Goal: Information Seeking & Learning: Find specific fact

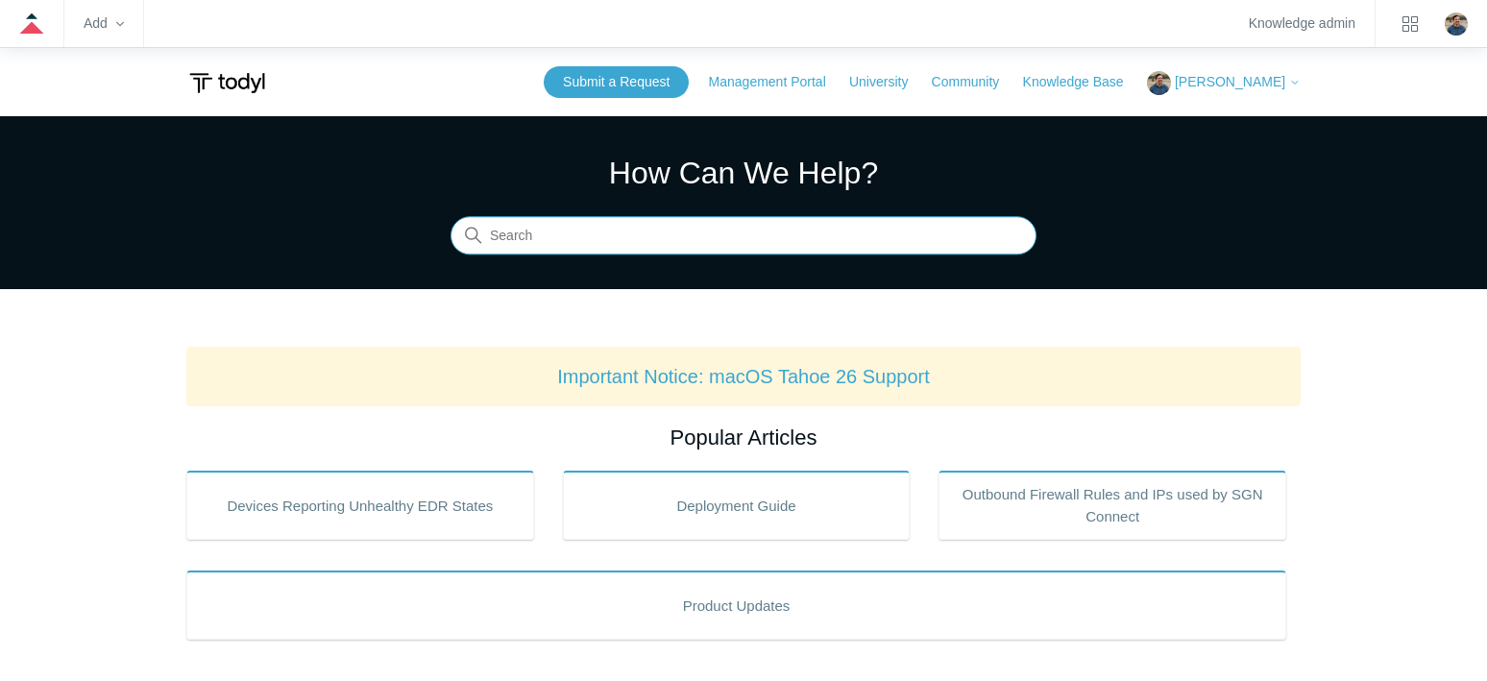
click at [768, 232] on input "Search" at bounding box center [744, 236] width 586 height 38
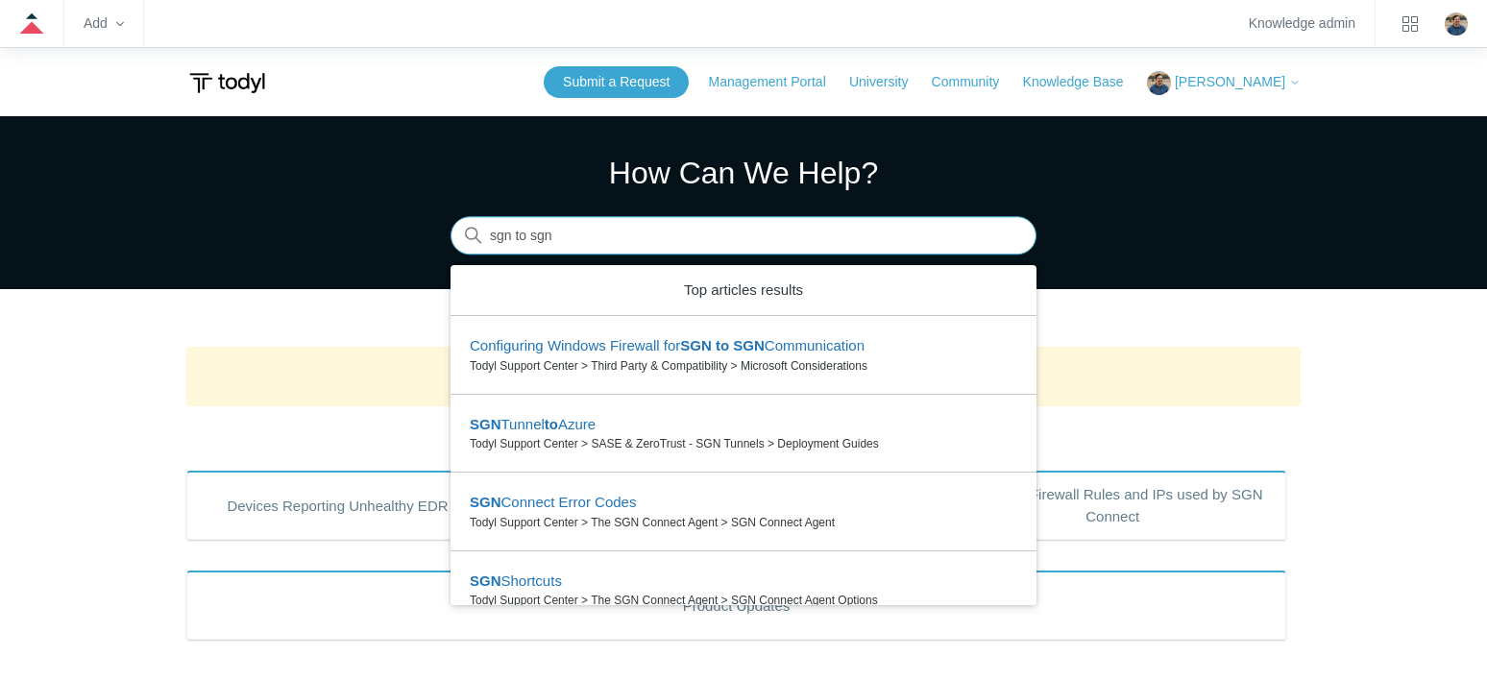
type input "sgn to sgn"
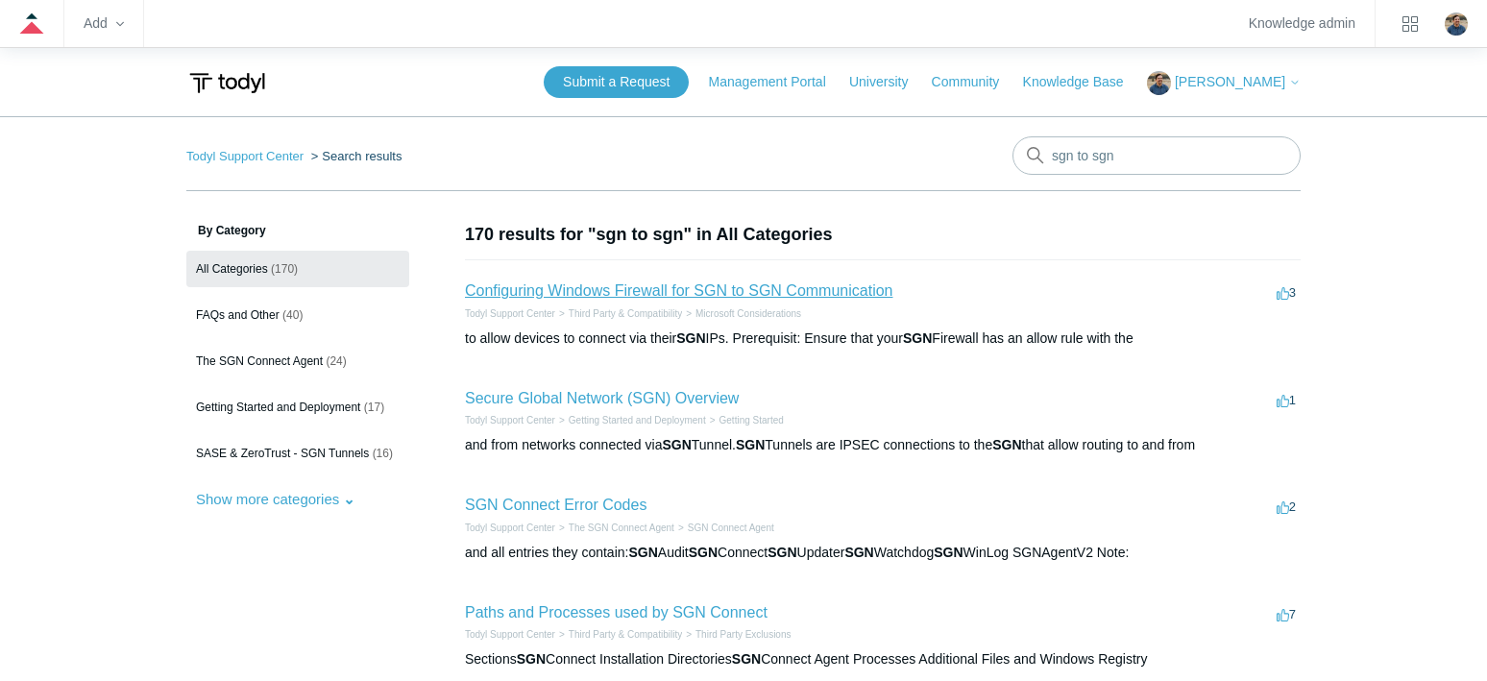
click at [690, 284] on link "Configuring Windows Firewall for SGN to SGN Communication" at bounding box center [678, 290] width 427 height 16
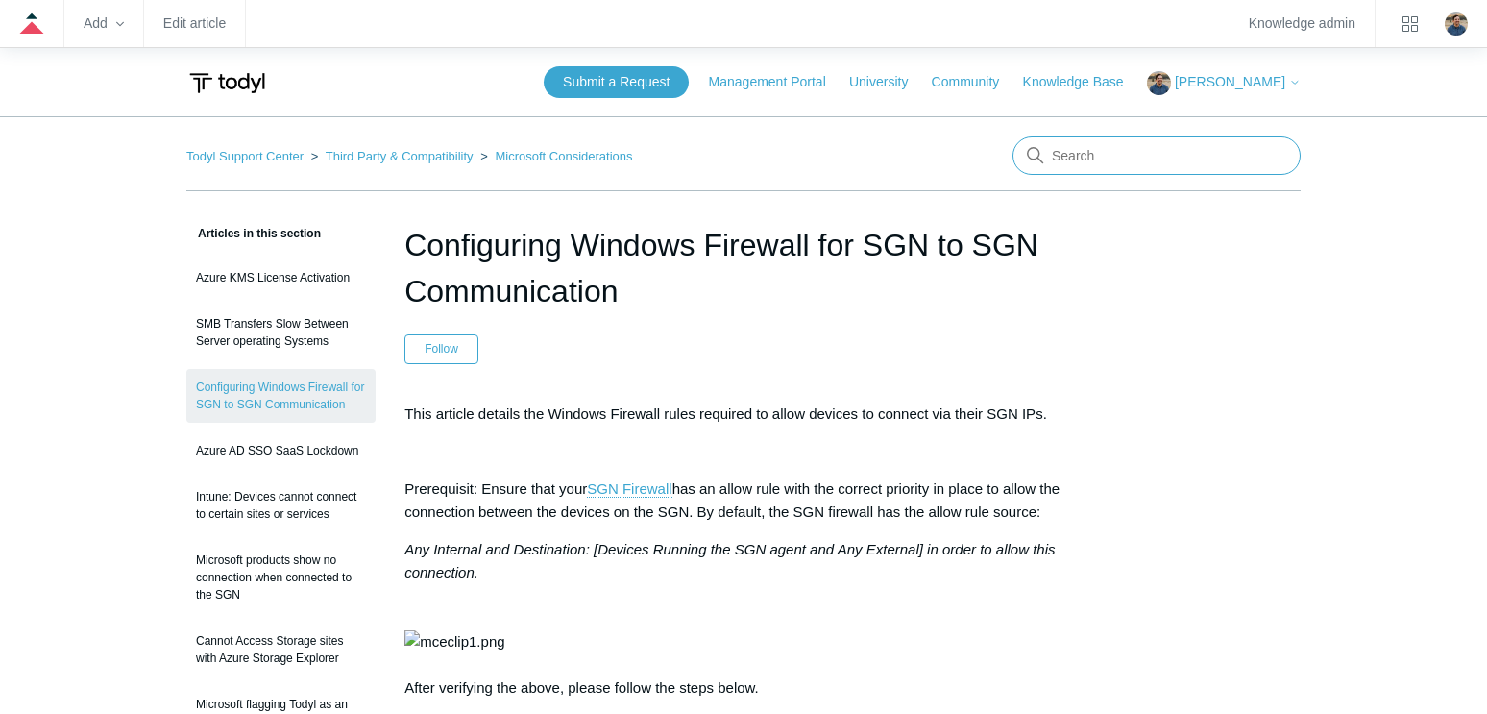
click at [1055, 153] on input "Search" at bounding box center [1156, 155] width 288 height 38
type input "dns isp"
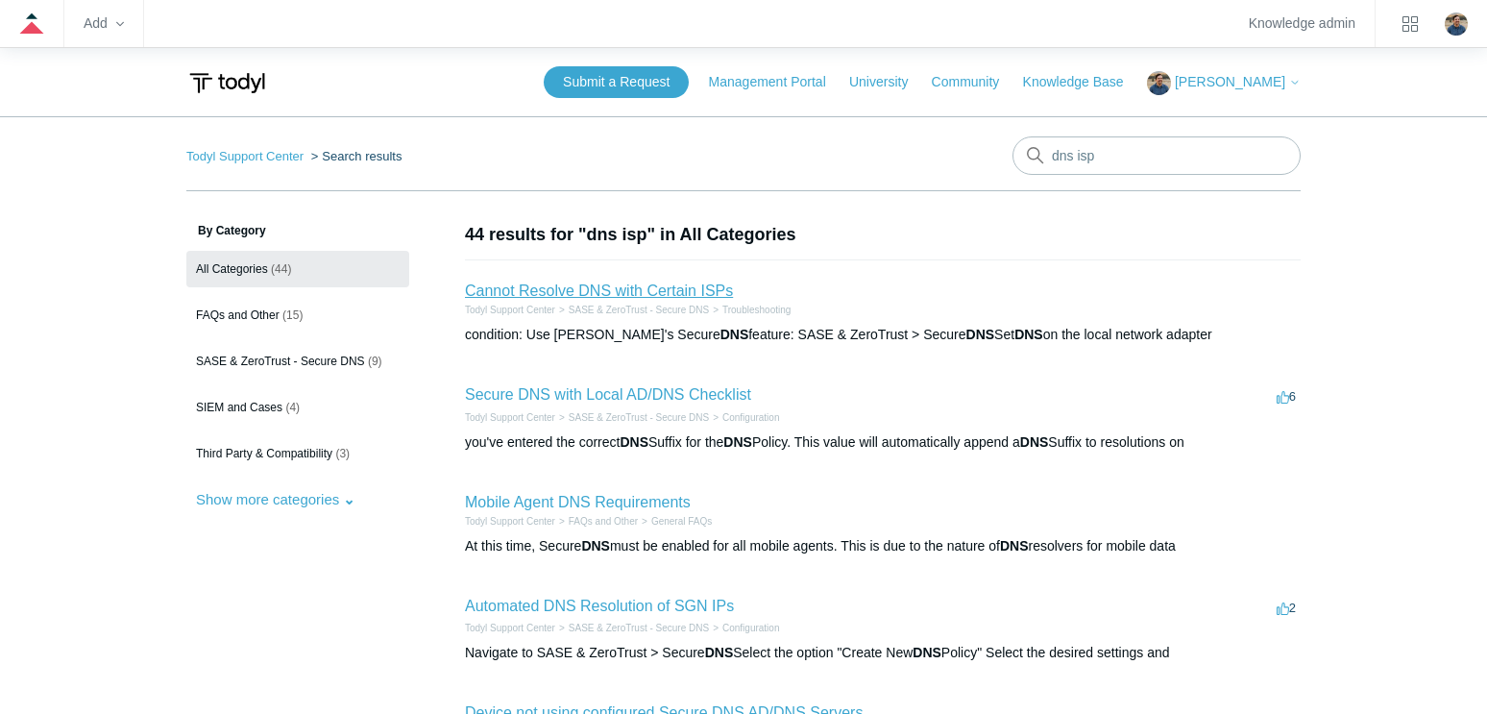
click at [668, 288] on link "Cannot Resolve DNS with Certain ISPs" at bounding box center [599, 290] width 268 height 16
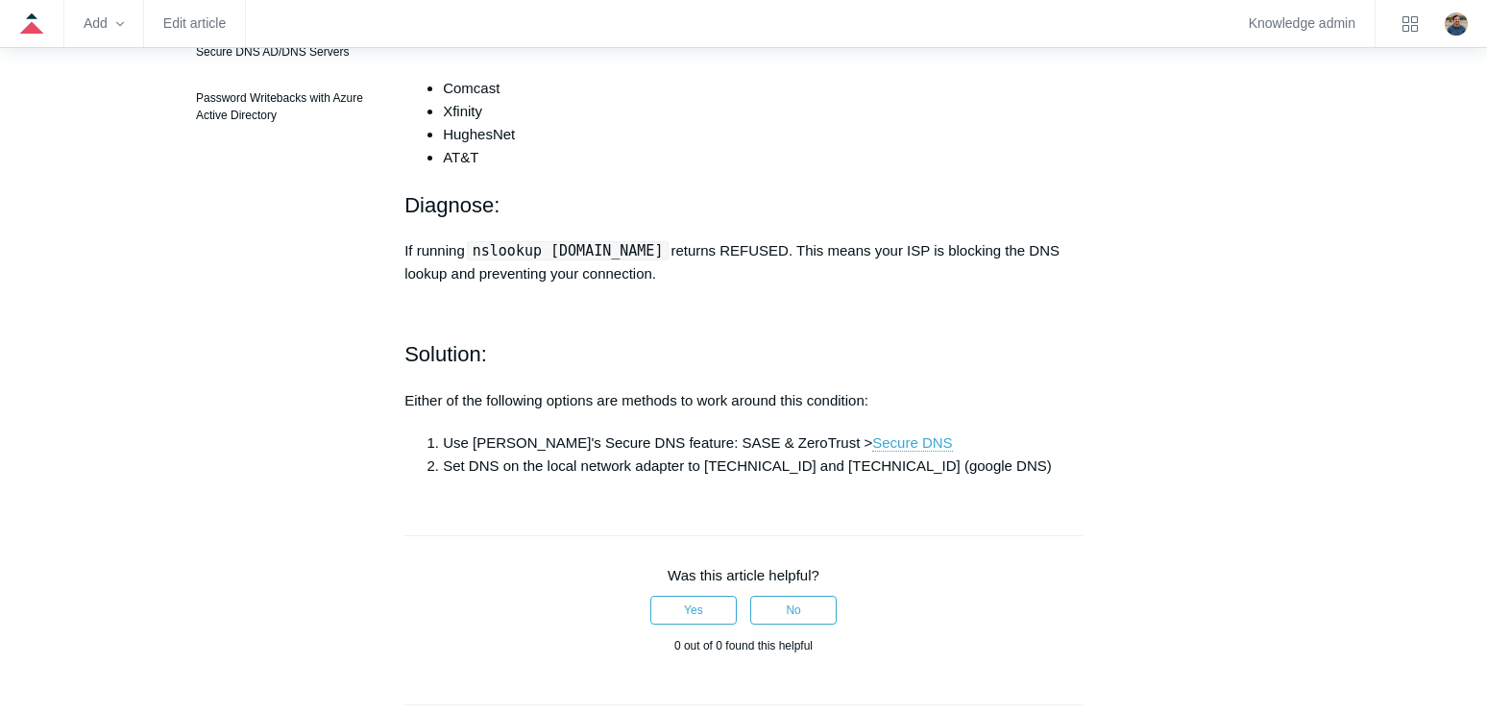
scroll to position [576, 0]
